Goal: Task Accomplishment & Management: Manage account settings

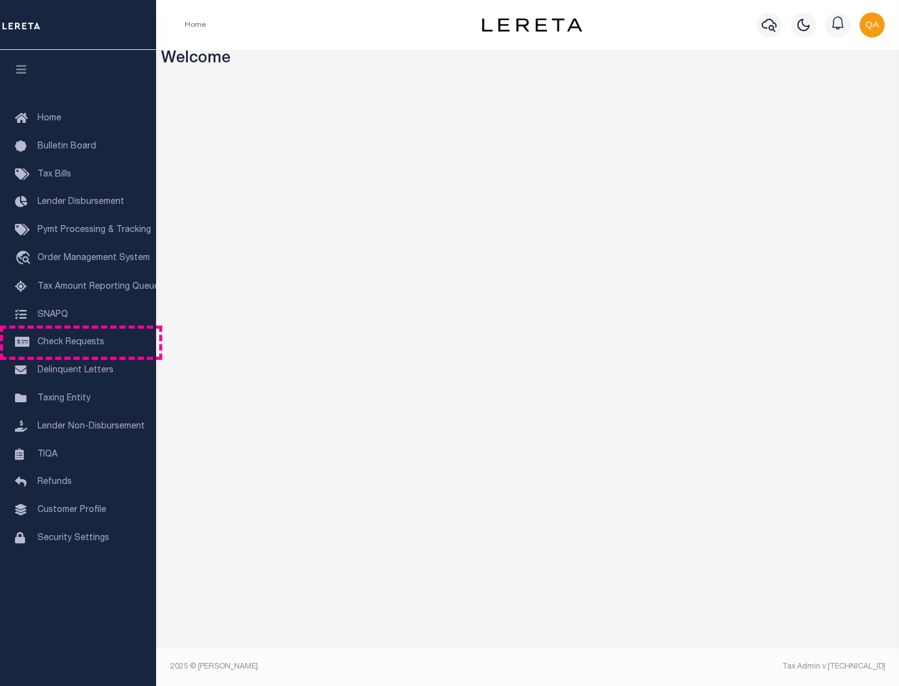
click at [78, 343] on span "Check Requests" at bounding box center [70, 342] width 67 height 9
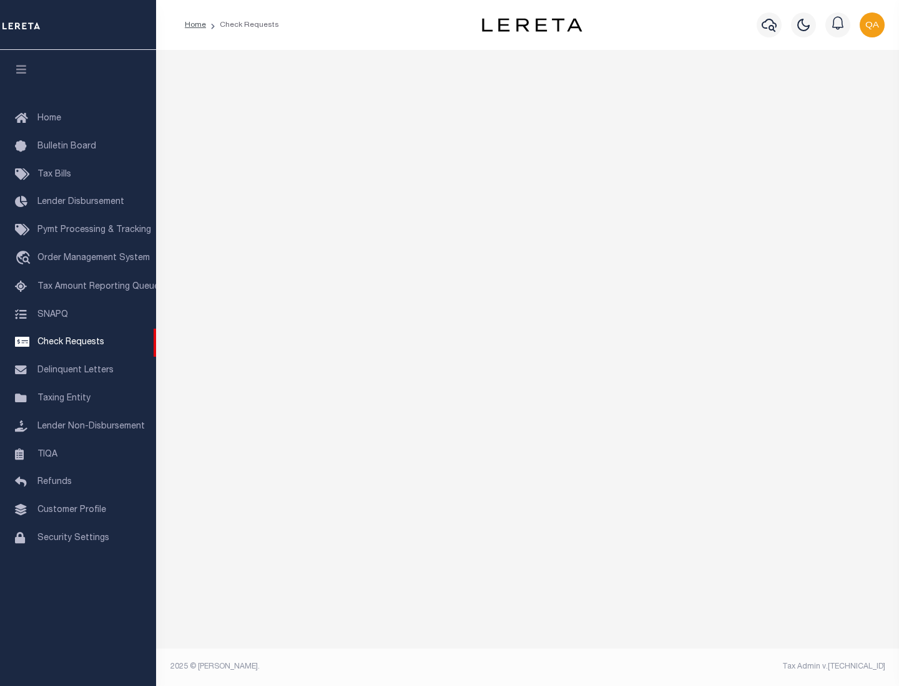
select select "50"
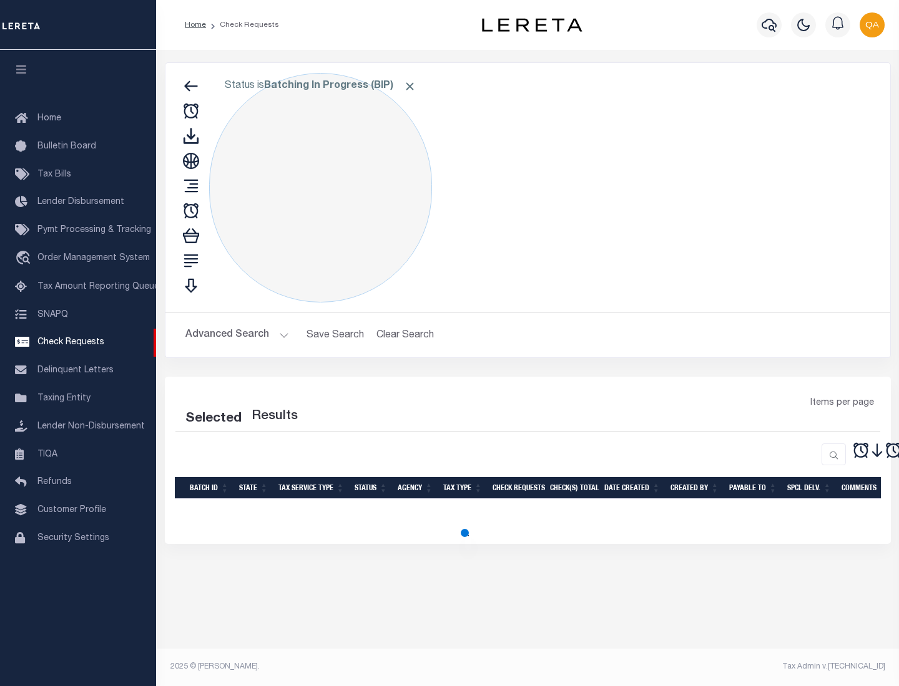
select select "50"
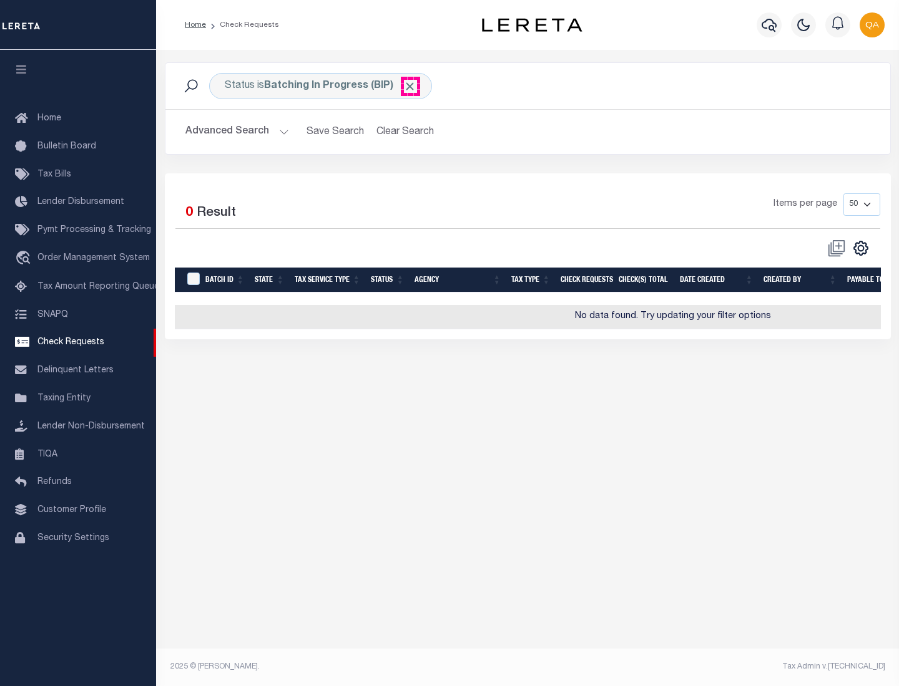
click at [410, 86] on span "Click to Remove" at bounding box center [409, 86] width 13 height 13
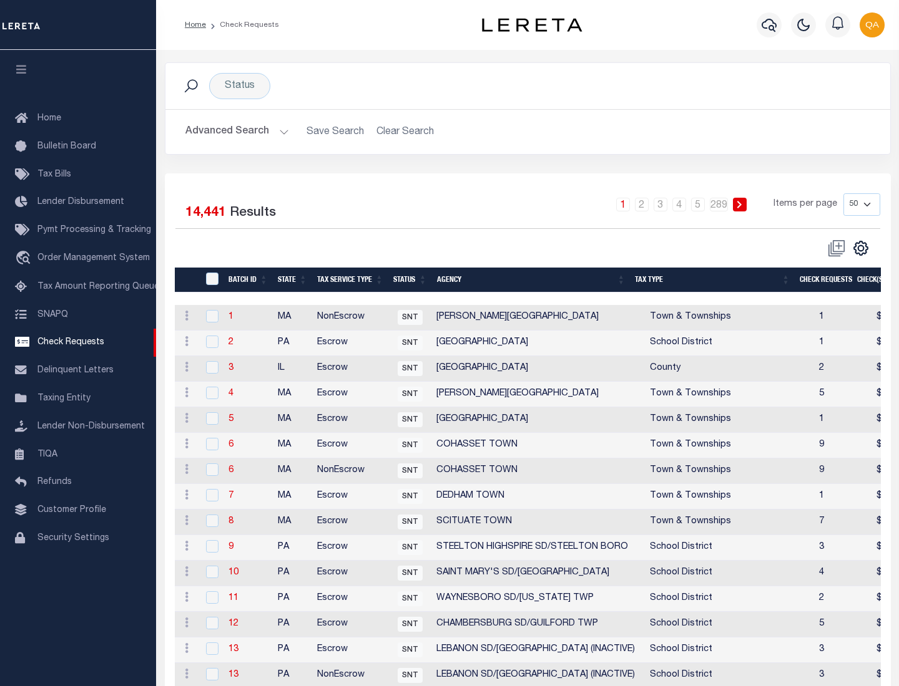
scroll to position [602, 0]
